Goal: Task Accomplishment & Management: Manage account settings

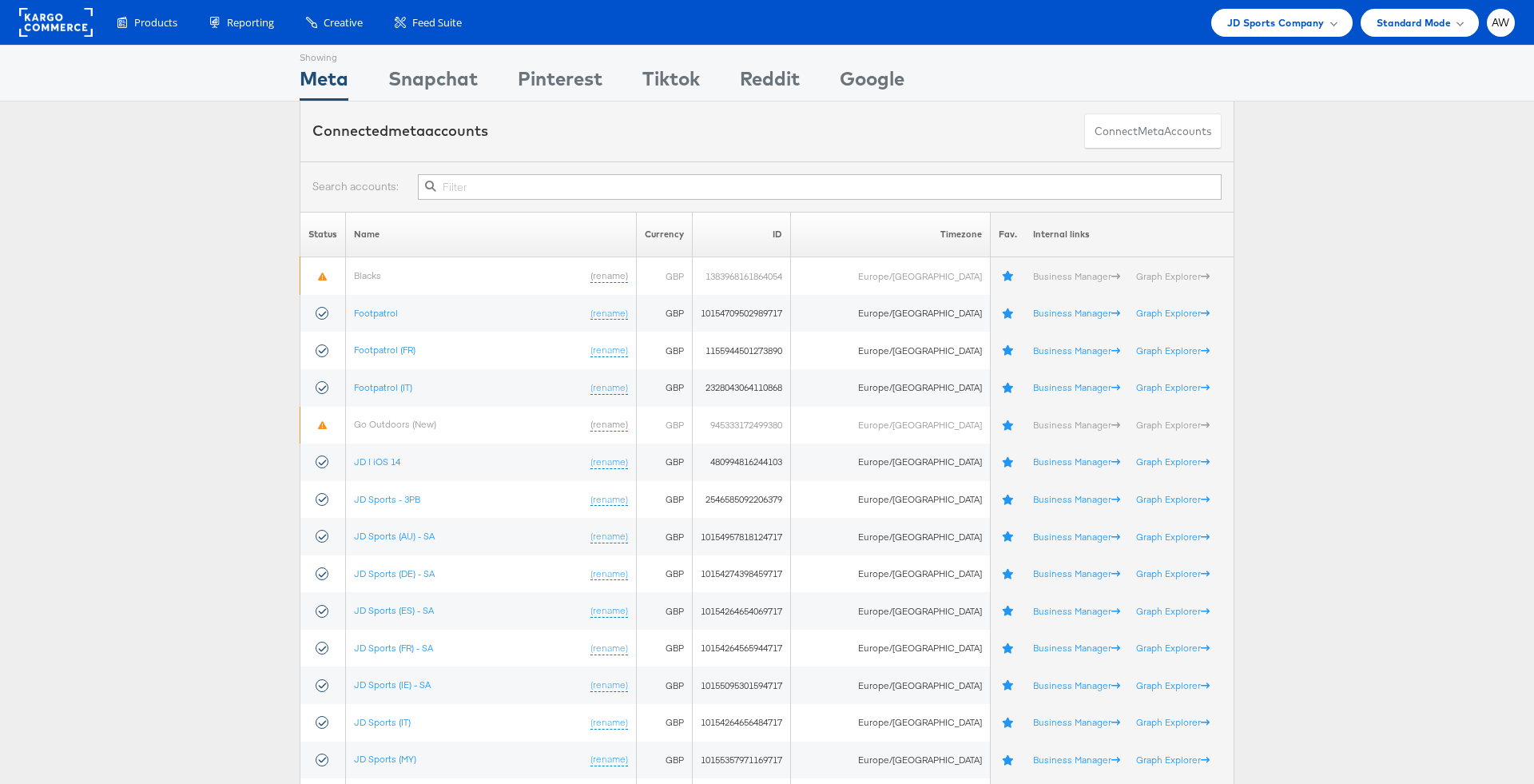
click at [755, 183] on input "text" at bounding box center [819, 187] width 804 height 26
click at [798, 178] on input "text" at bounding box center [819, 187] width 804 height 26
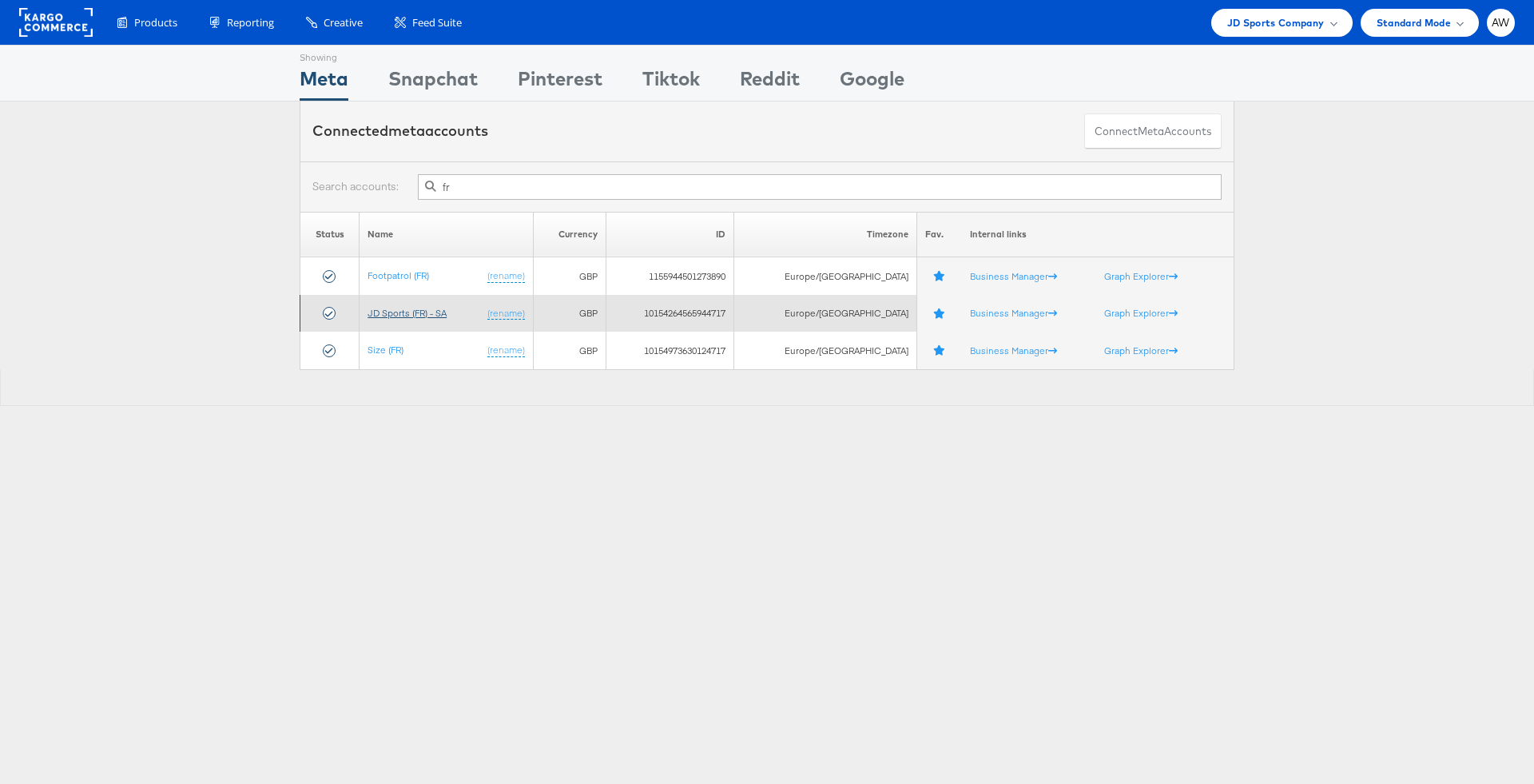
type input "fr"
click at [445, 310] on link "JD Sports (FR) - SA" at bounding box center [406, 313] width 79 height 12
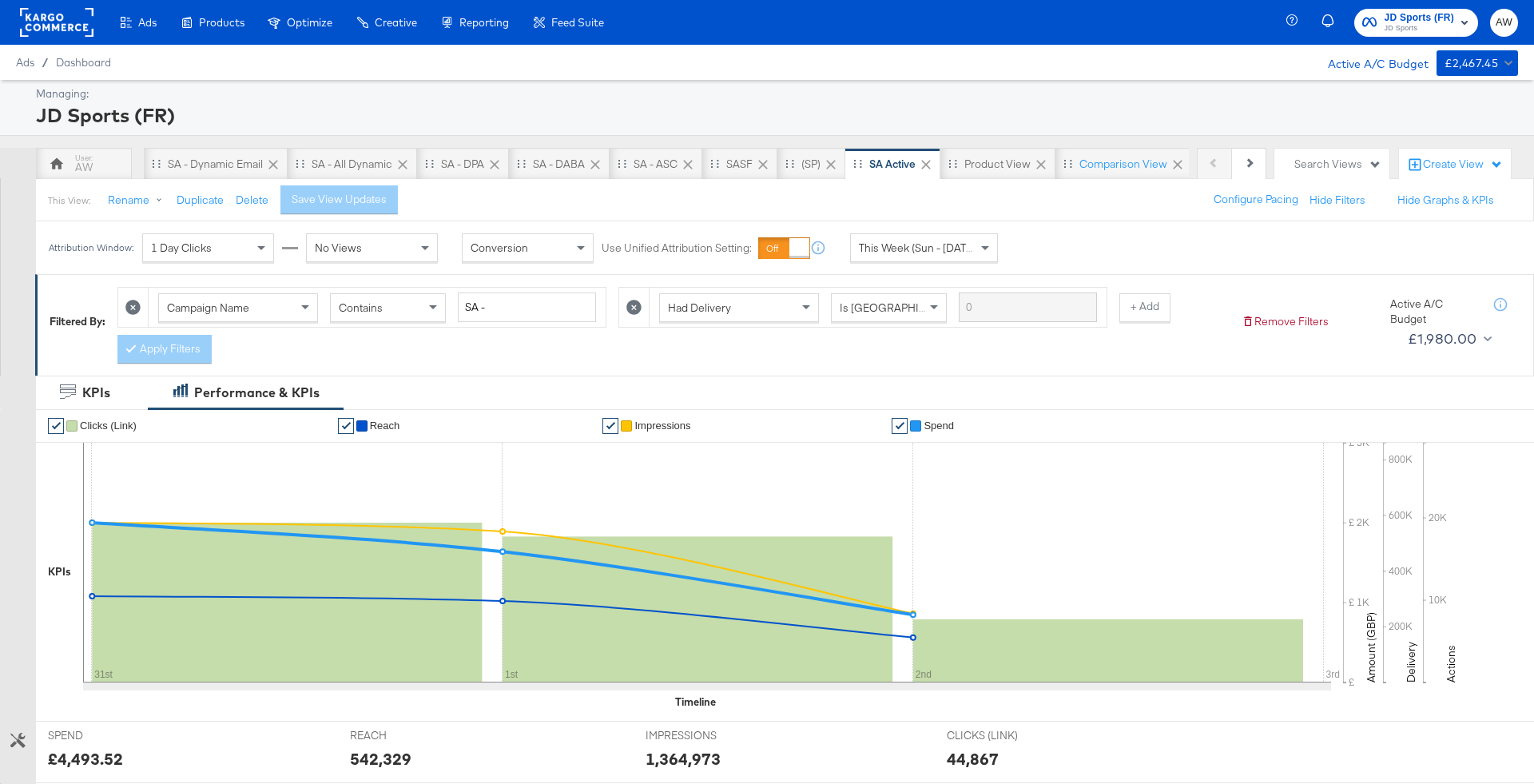
click at [1018, 122] on div "JD Sports (FR)" at bounding box center [775, 115] width 1478 height 27
click at [1422, 14] on span "JD Sports (FR)" at bounding box center [1419, 18] width 71 height 17
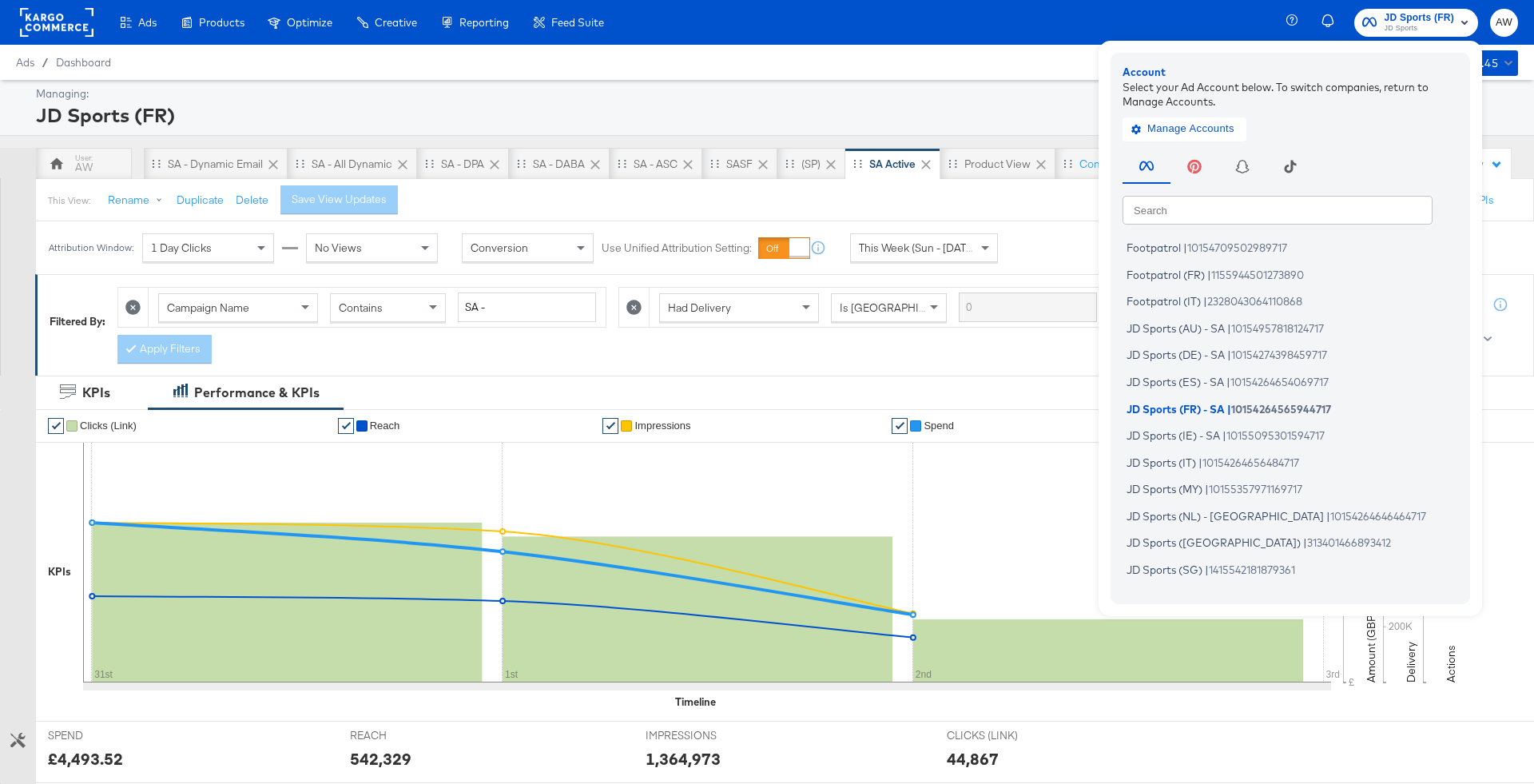
click at [49, 31] on rect at bounding box center [56, 22] width 73 height 29
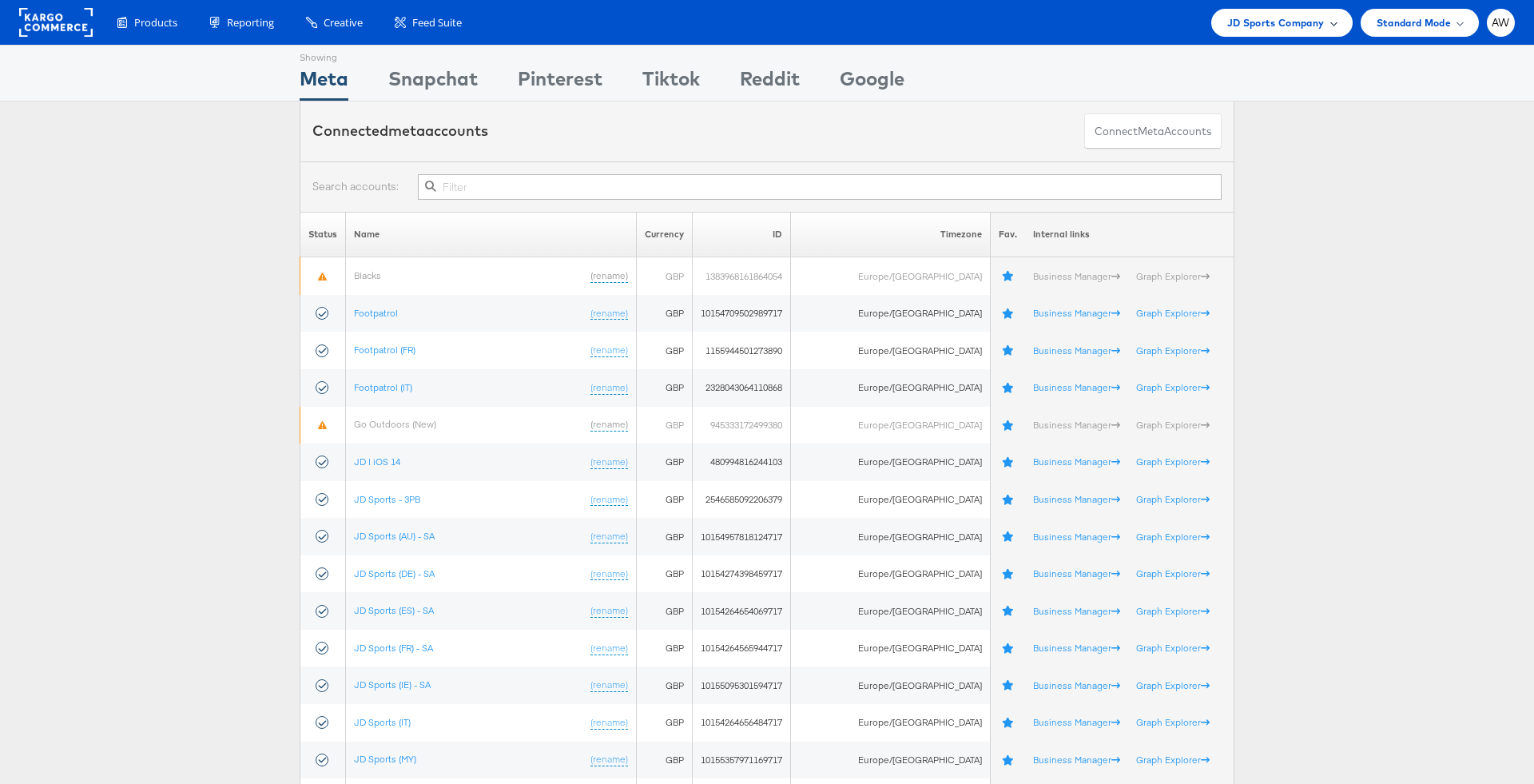
click at [1285, 16] on span "JD Sports Company" at bounding box center [1275, 23] width 98 height 17
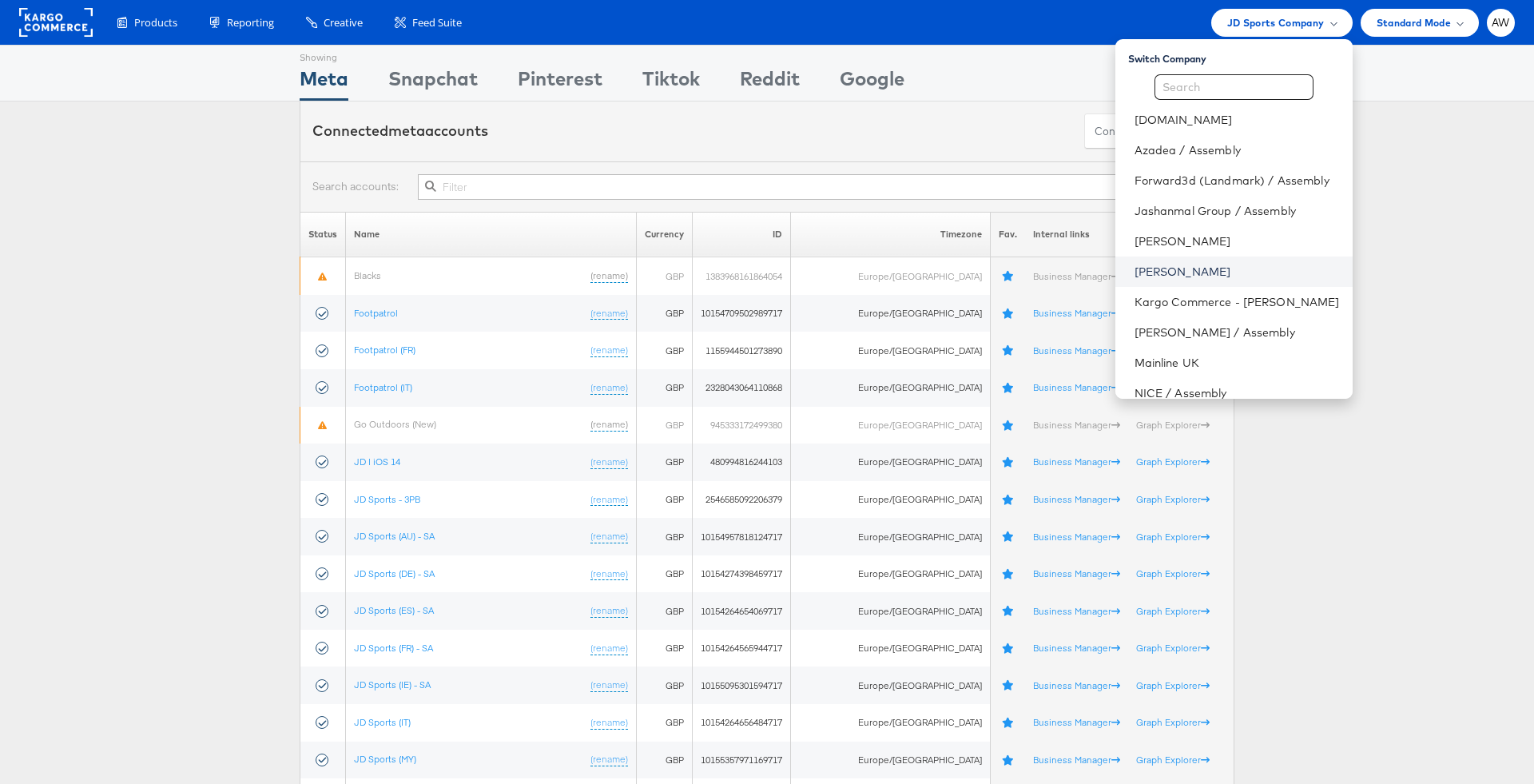
click at [1228, 270] on link "[PERSON_NAME]" at bounding box center [1236, 271] width 205 height 16
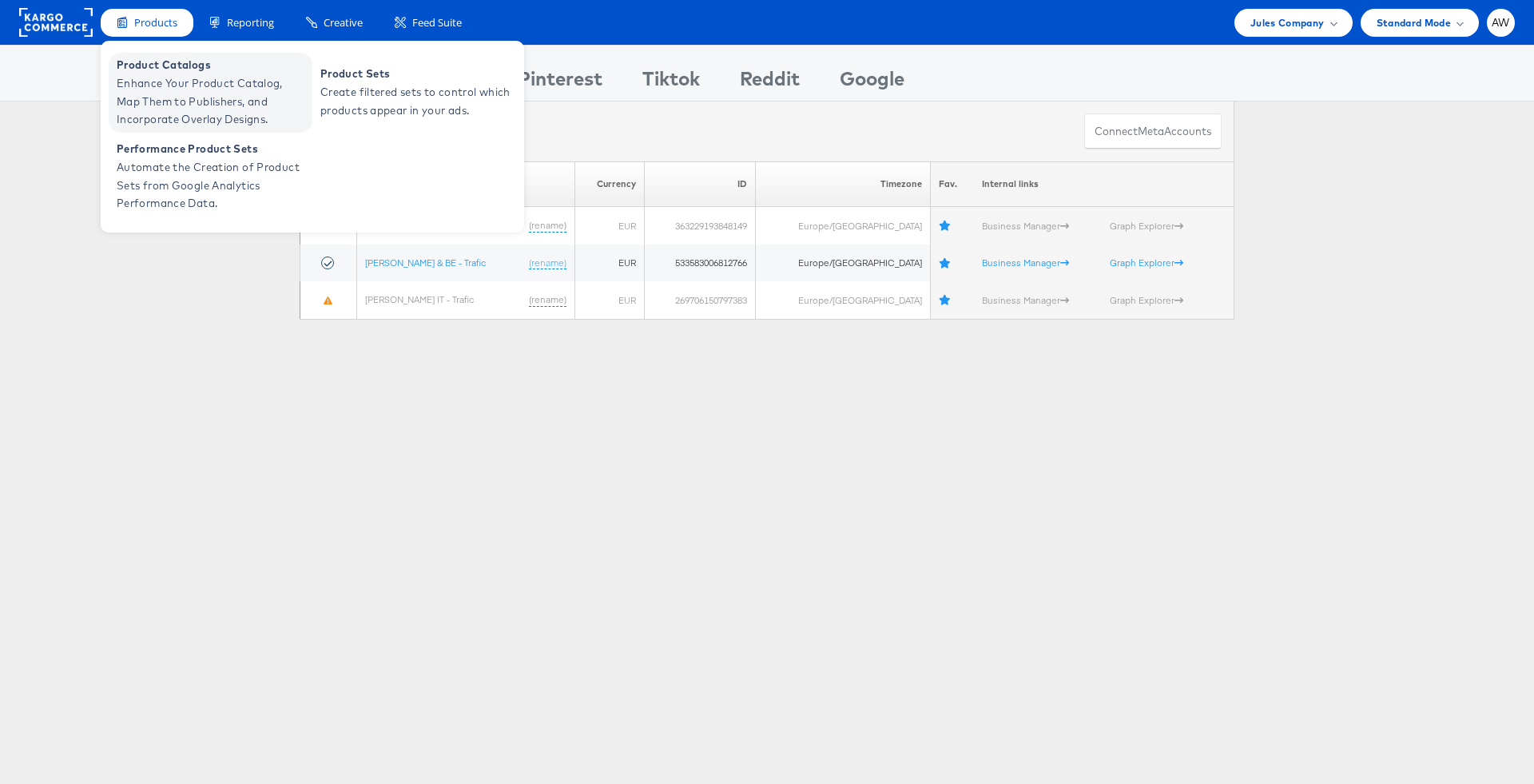
click at [176, 83] on span "Enhance Your Product Catalog, Map Them to Publishers, and Incorporate Overlay D…" at bounding box center [212, 101] width 191 height 54
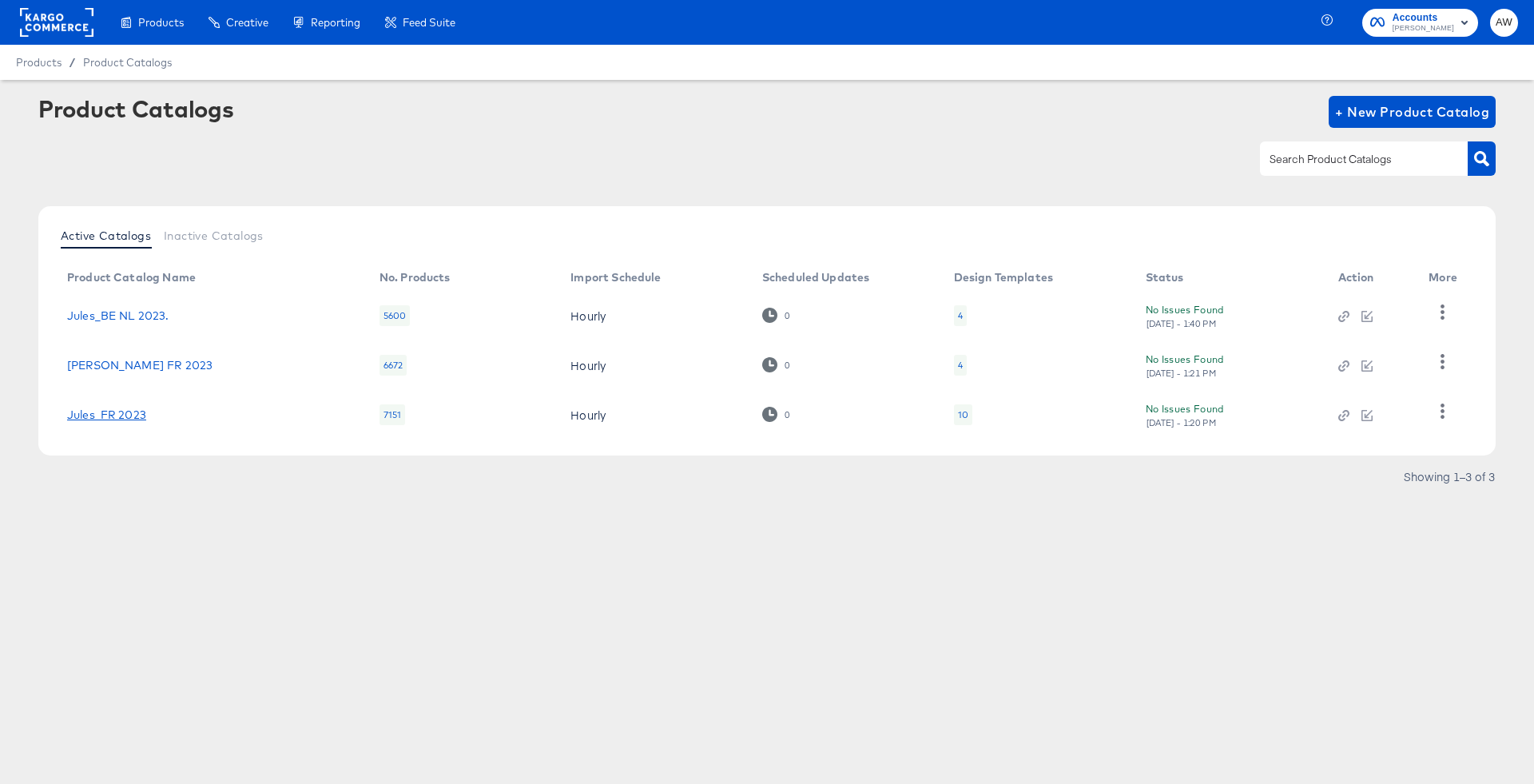
click at [108, 412] on link "Jules_FR 2023" at bounding box center [106, 414] width 79 height 13
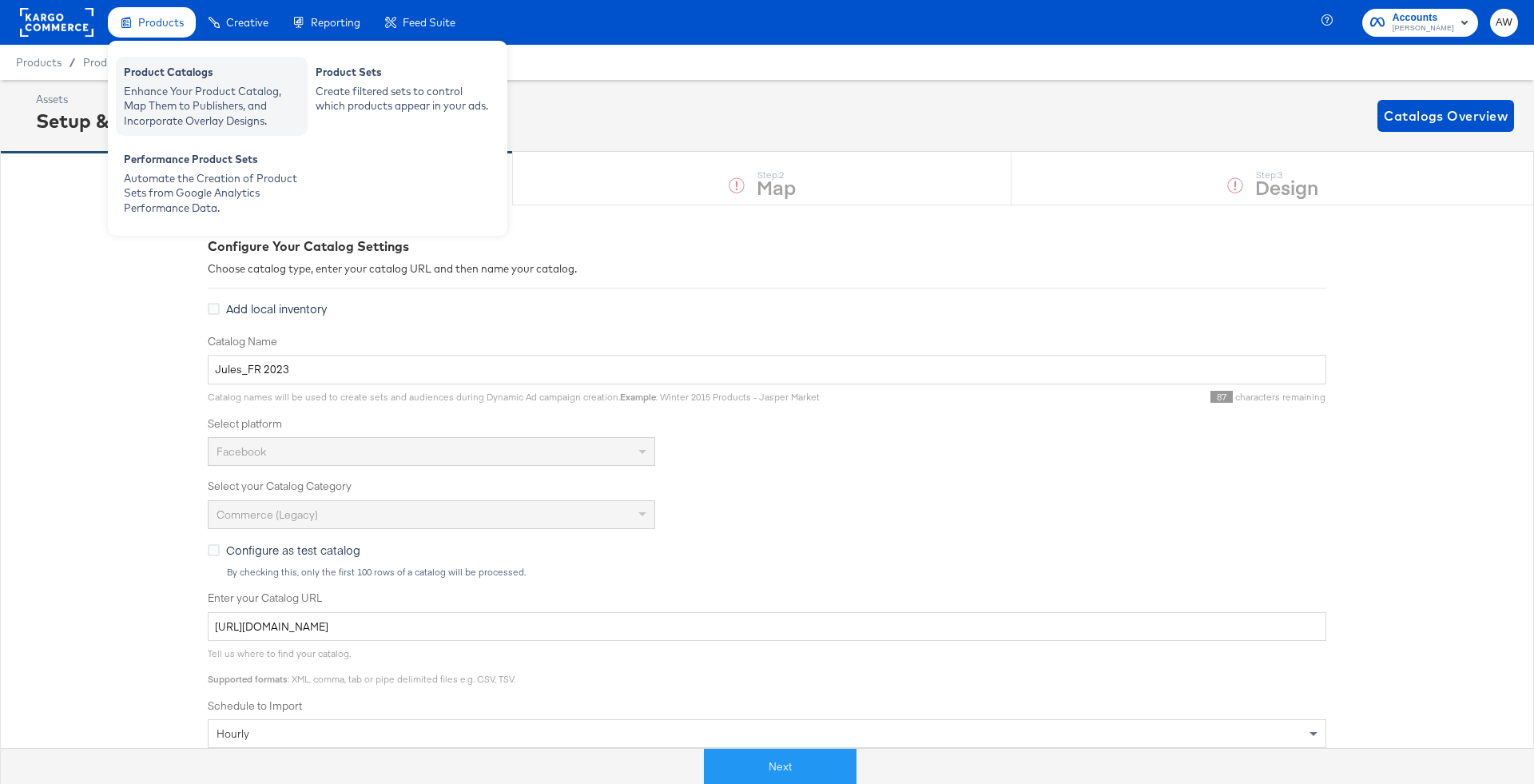
click at [181, 104] on div "Enhance Your Product Catalog, Map Them to Publishers, and Incorporate Overlay D…" at bounding box center [212, 106] width 176 height 45
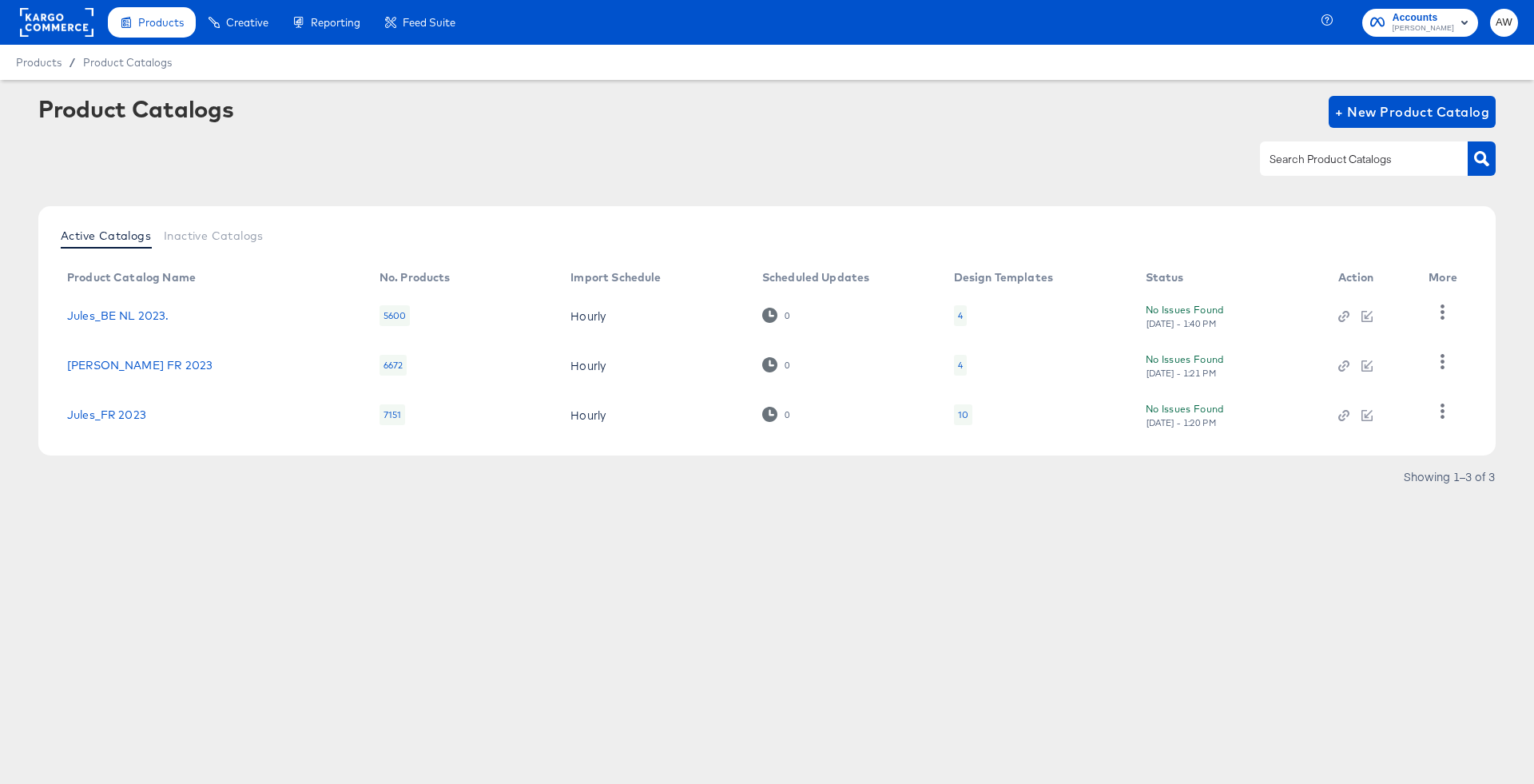
click at [38, 25] on rect at bounding box center [56, 22] width 73 height 29
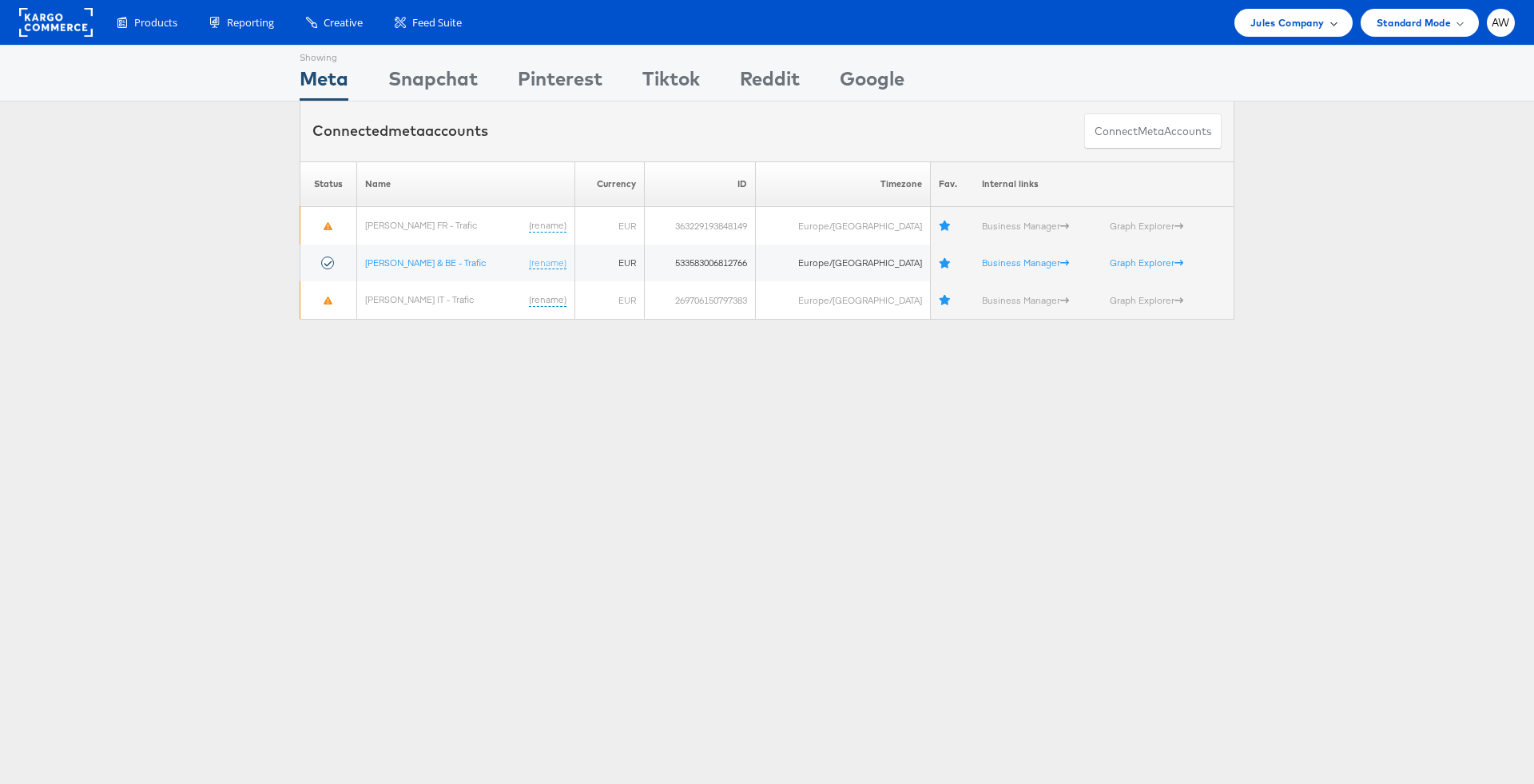
click at [1301, 15] on span "Jules Company" at bounding box center [1287, 23] width 73 height 17
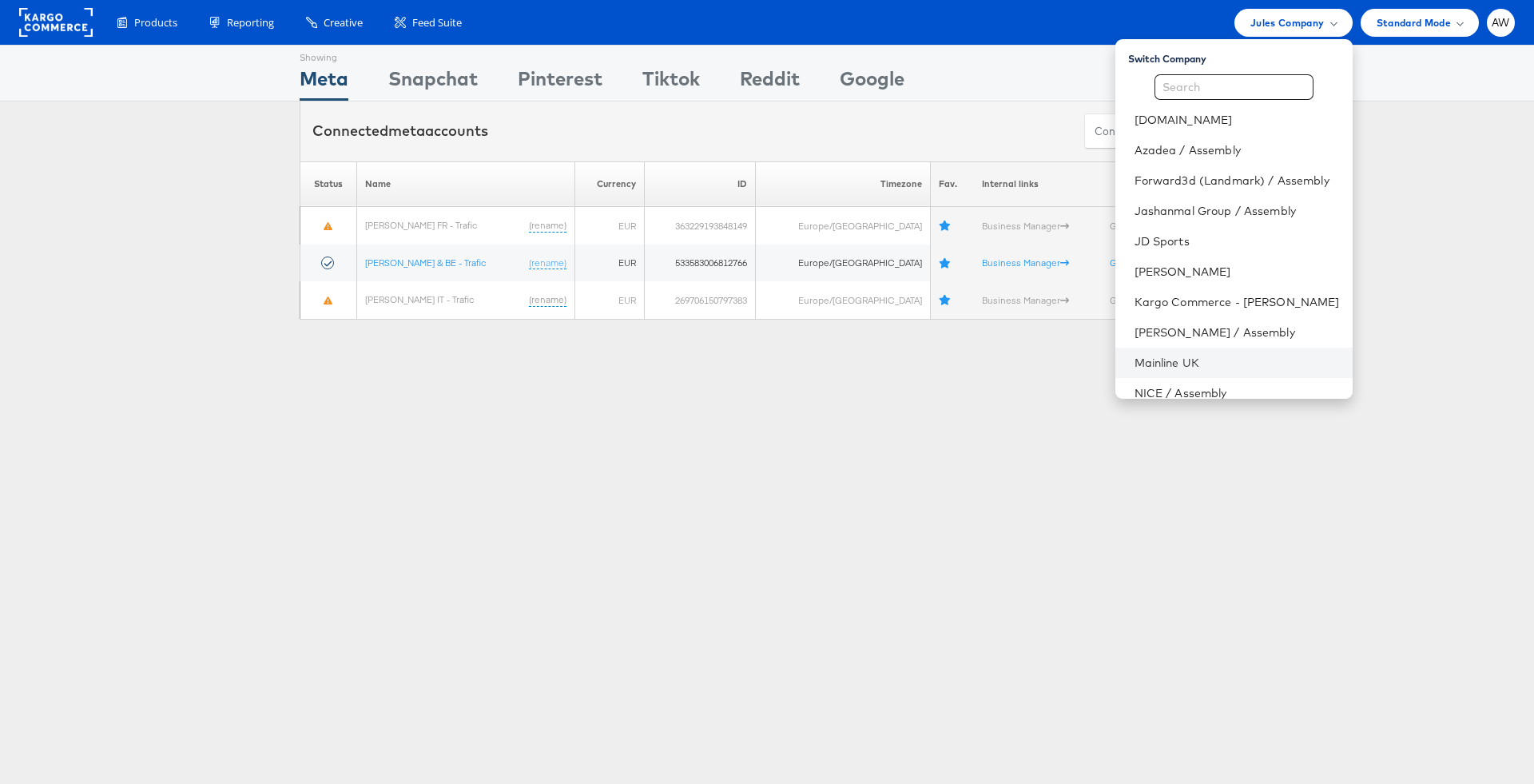
scroll to position [163, 0]
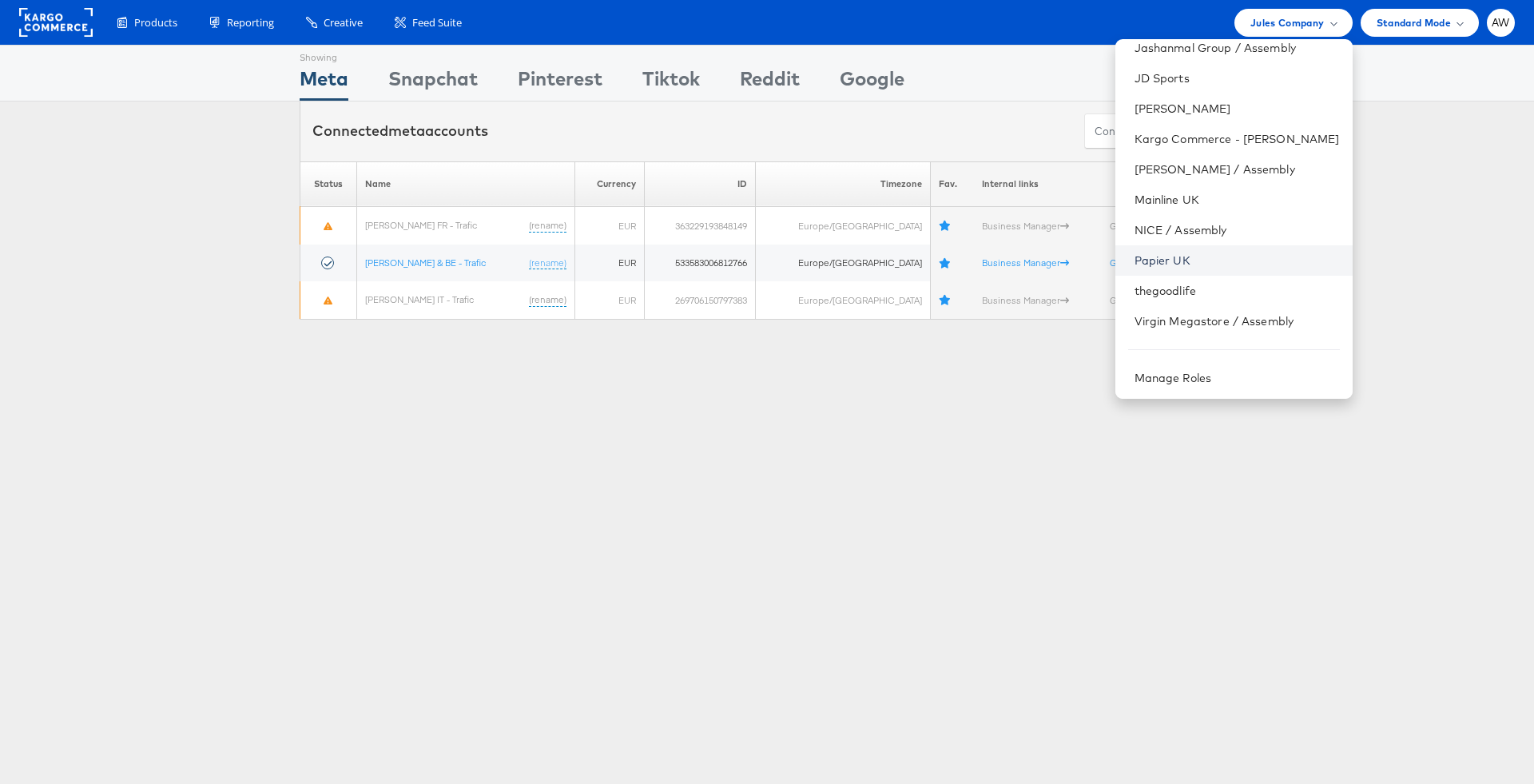
click at [1189, 257] on link "Papier UK" at bounding box center [1236, 260] width 205 height 16
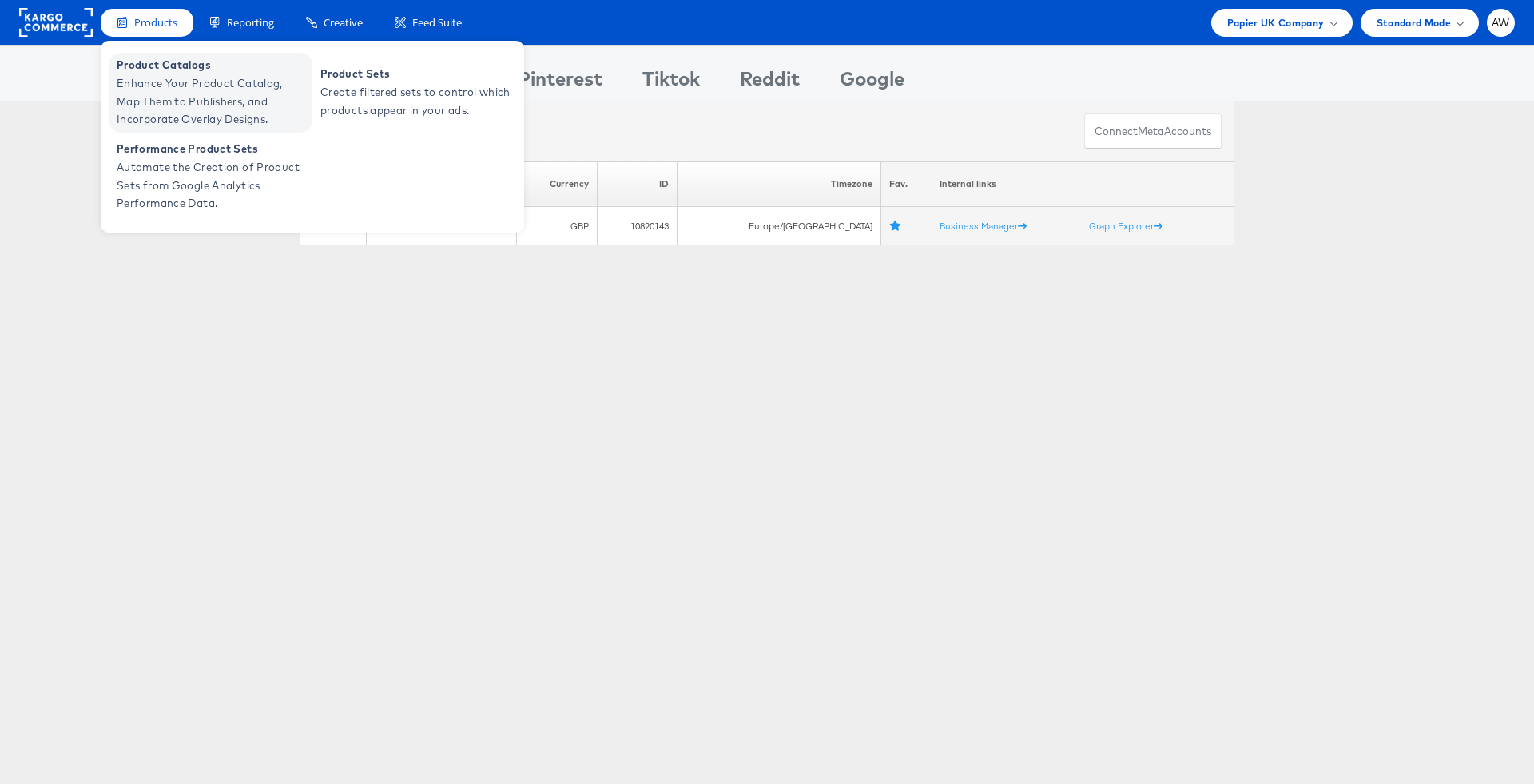
click at [179, 78] on span "Enhance Your Product Catalog, Map Them to Publishers, and Incorporate Overlay D…" at bounding box center [212, 101] width 191 height 54
